Goal: Task Accomplishment & Management: Manage account settings

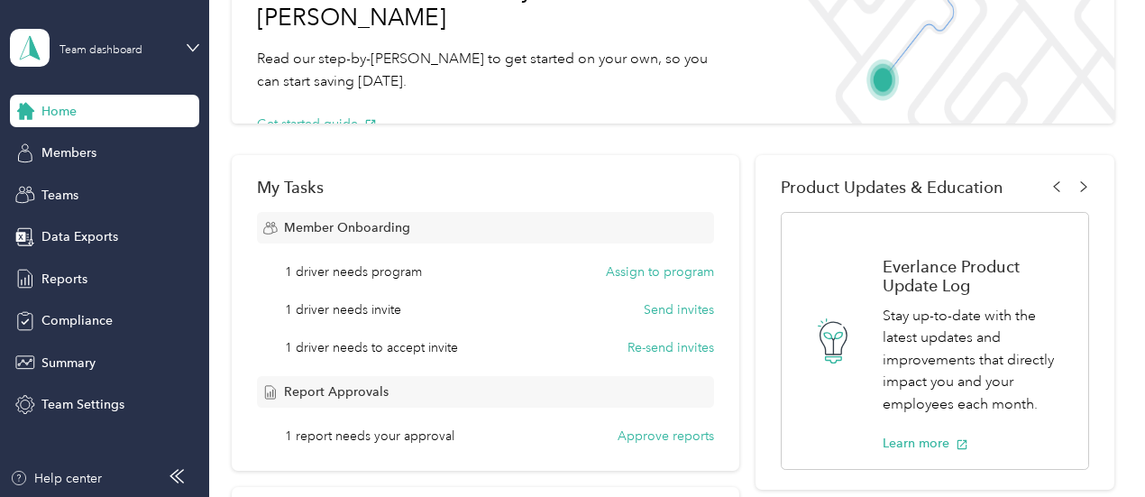
scroll to position [180, 0]
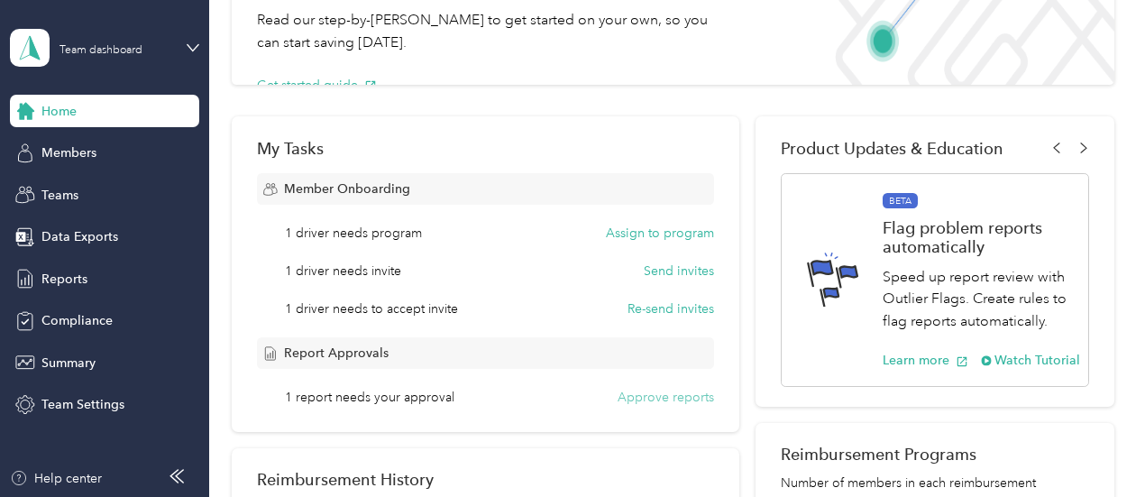
click at [623, 397] on button "Approve reports" at bounding box center [666, 397] width 96 height 19
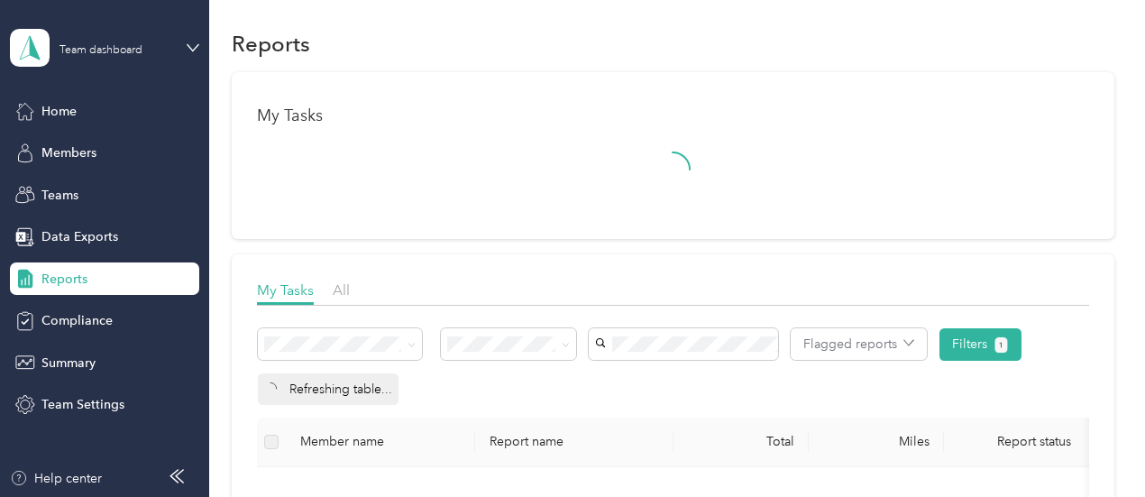
scroll to position [180, 0]
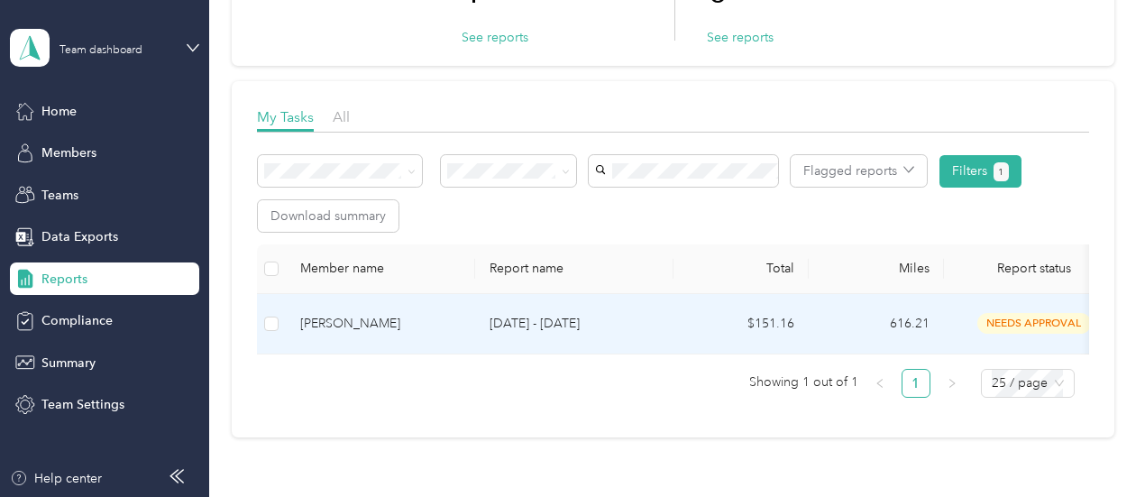
click at [323, 323] on div "[PERSON_NAME]" at bounding box center [380, 324] width 161 height 20
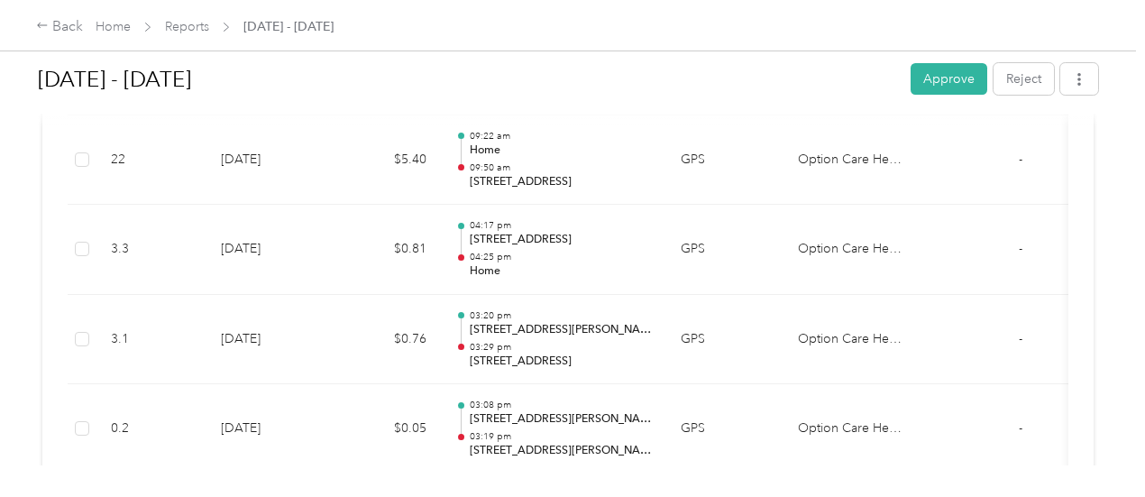
scroll to position [2344, 0]
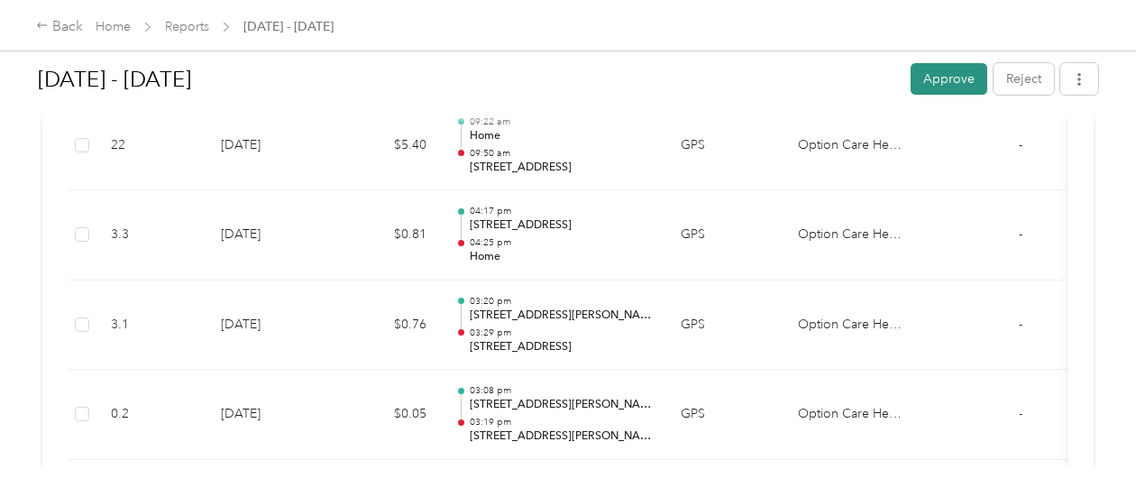
click at [913, 81] on button "Approve" at bounding box center [949, 79] width 77 height 32
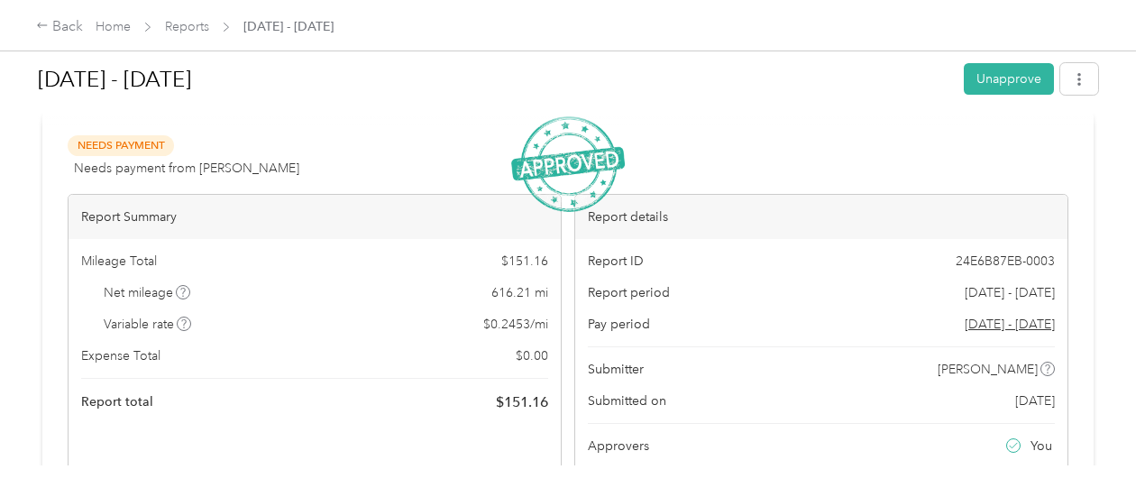
scroll to position [0, 0]
